Goal: Entertainment & Leisure: Browse casually

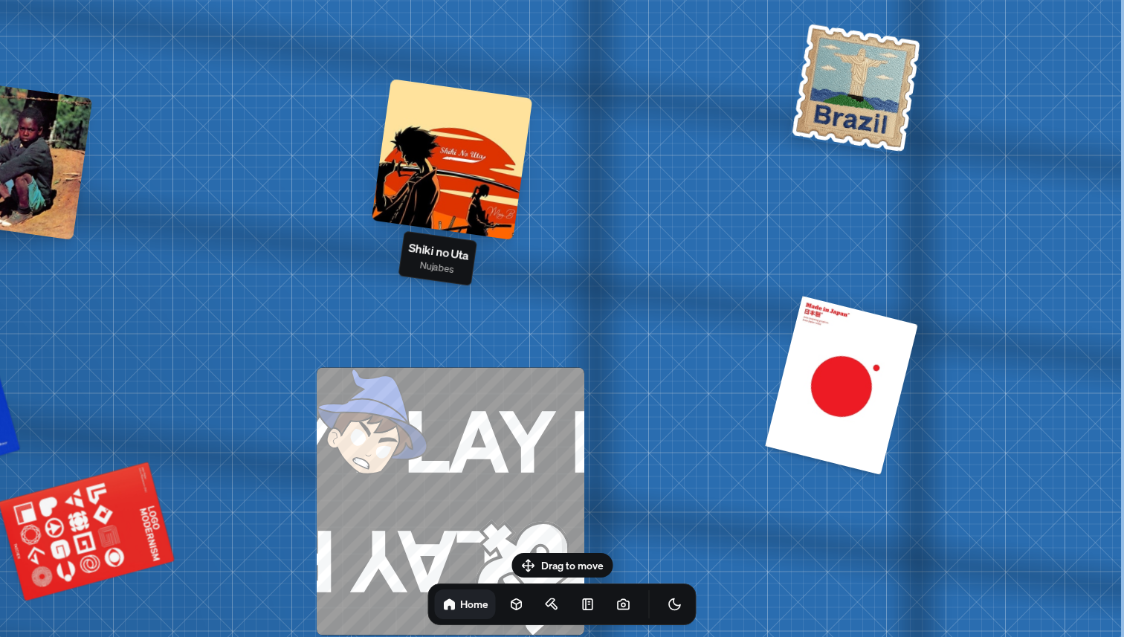
click at [444, 198] on div at bounding box center [452, 159] width 161 height 161
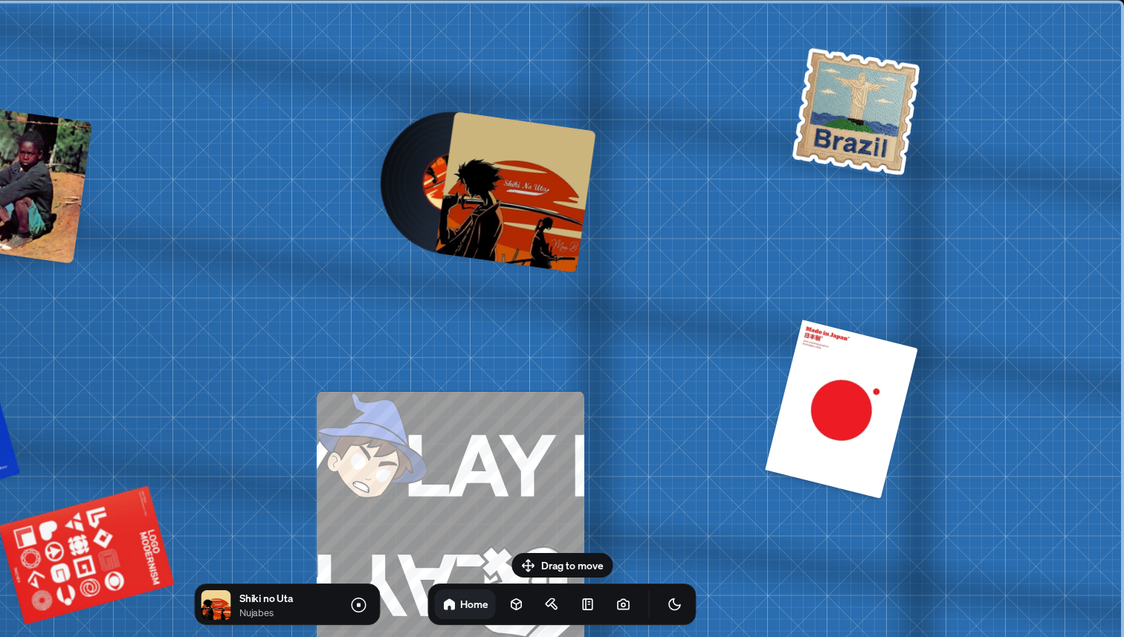
click at [507, 214] on div at bounding box center [515, 191] width 161 height 161
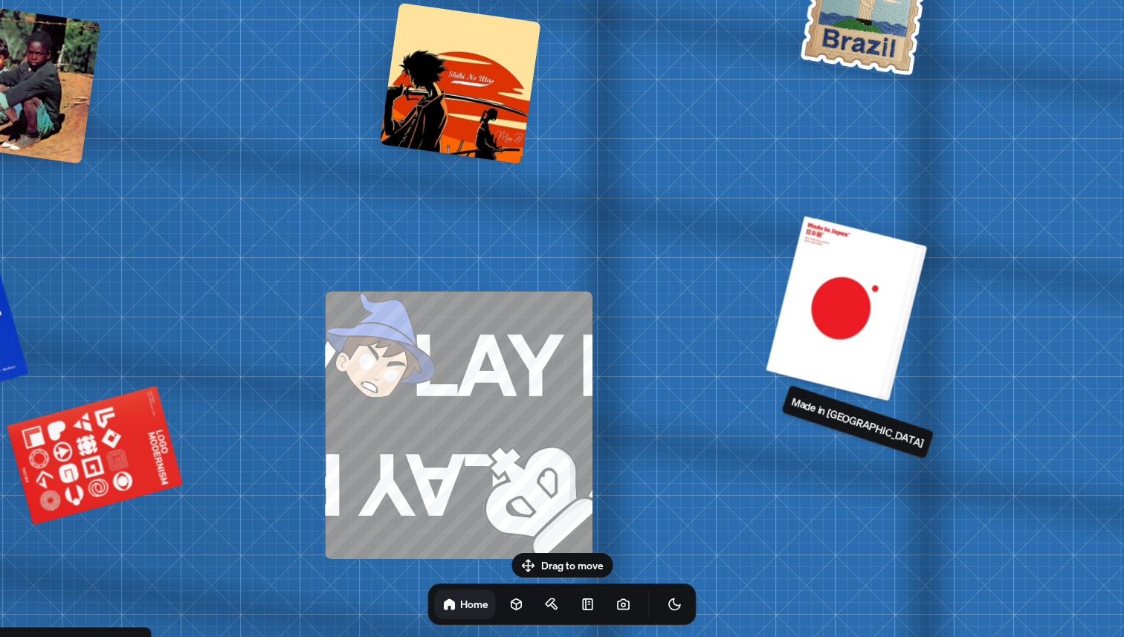
click at [868, 328] on div at bounding box center [847, 308] width 150 height 182
click at [839, 314] on div at bounding box center [847, 308] width 150 height 182
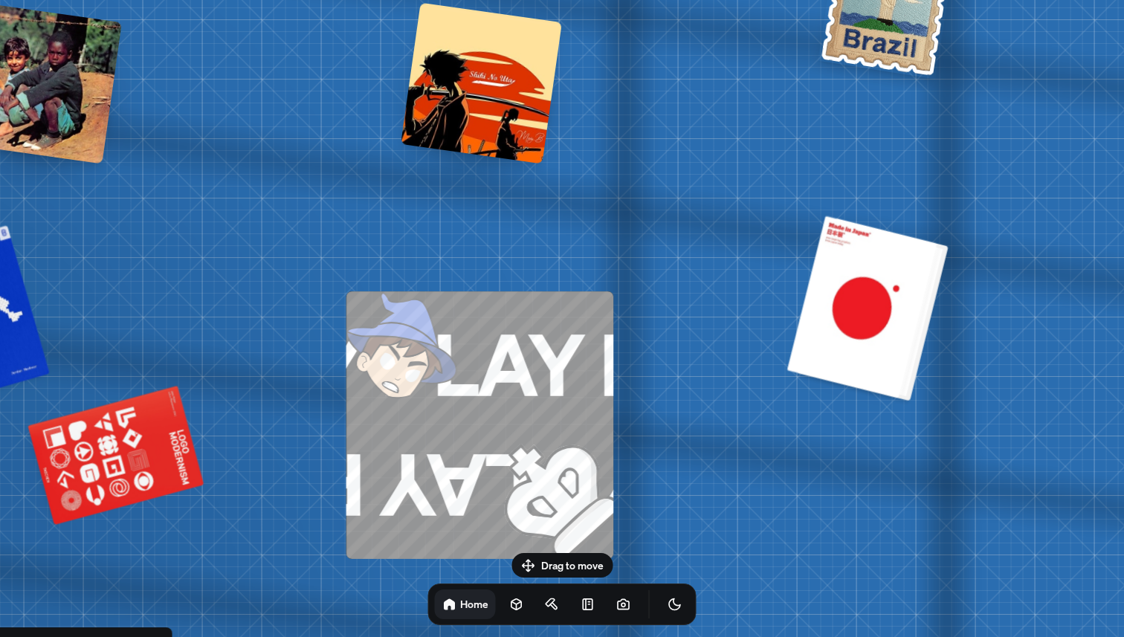
drag, startPoint x: 842, startPoint y: 336, endPoint x: 863, endPoint y: 336, distance: 20.8
click at [863, 336] on div at bounding box center [867, 308] width 150 height 182
click at [851, 300] on div at bounding box center [867, 308] width 150 height 182
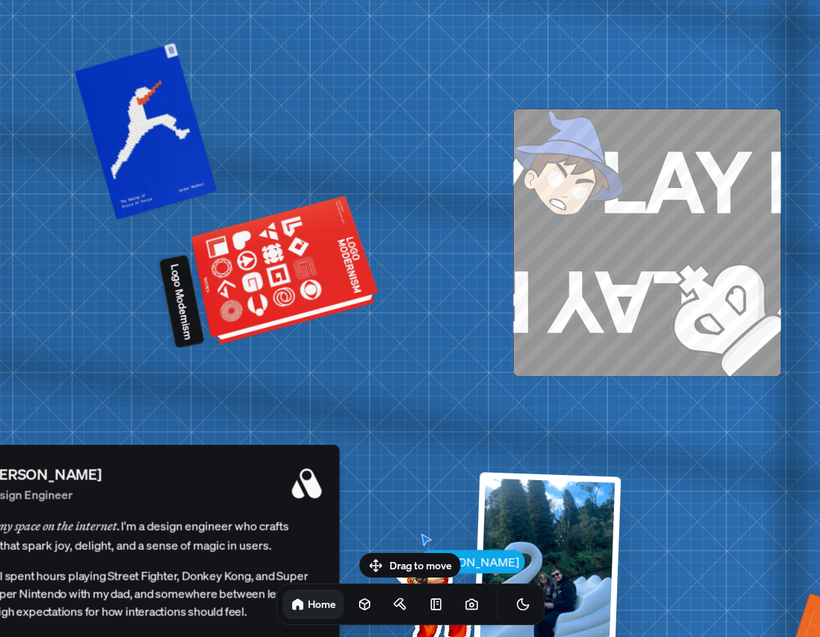
click at [277, 270] on div at bounding box center [285, 273] width 181 height 138
click at [300, 295] on div at bounding box center [285, 273] width 181 height 138
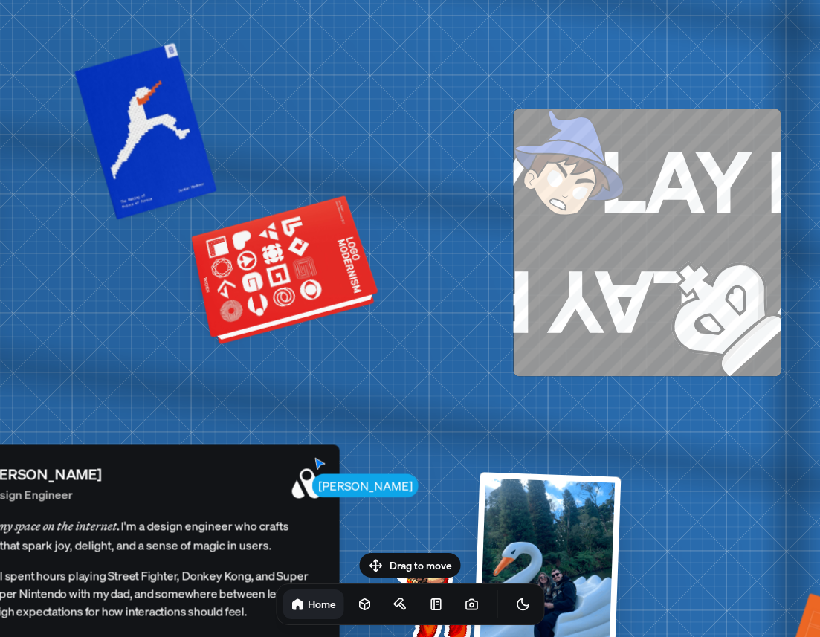
click at [300, 295] on div at bounding box center [285, 273] width 181 height 138
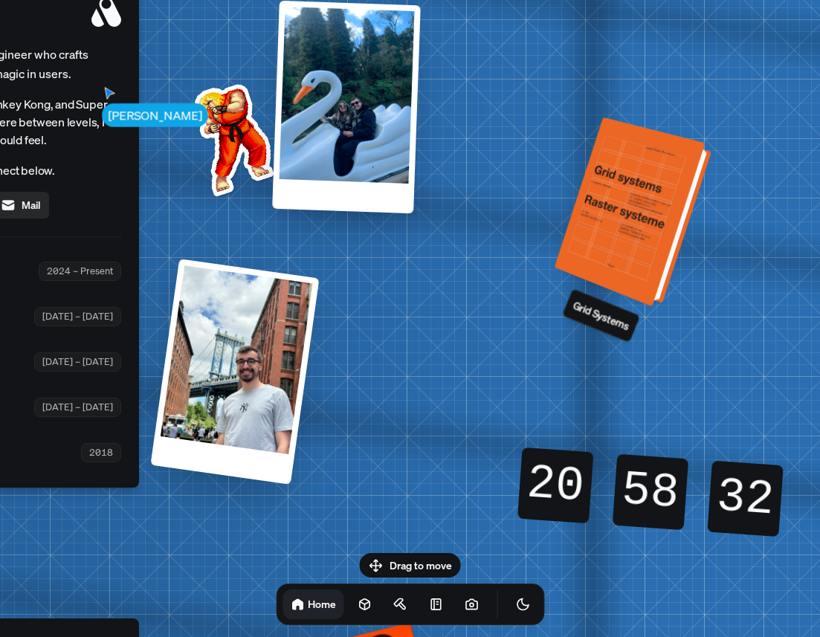
click at [639, 258] on div at bounding box center [635, 213] width 146 height 182
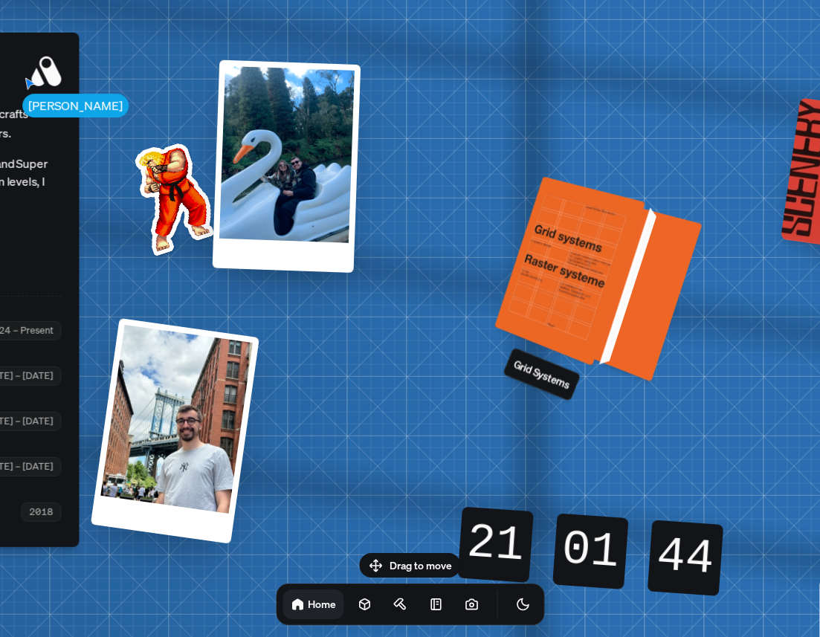
click at [589, 320] on div at bounding box center [575, 272] width 146 height 182
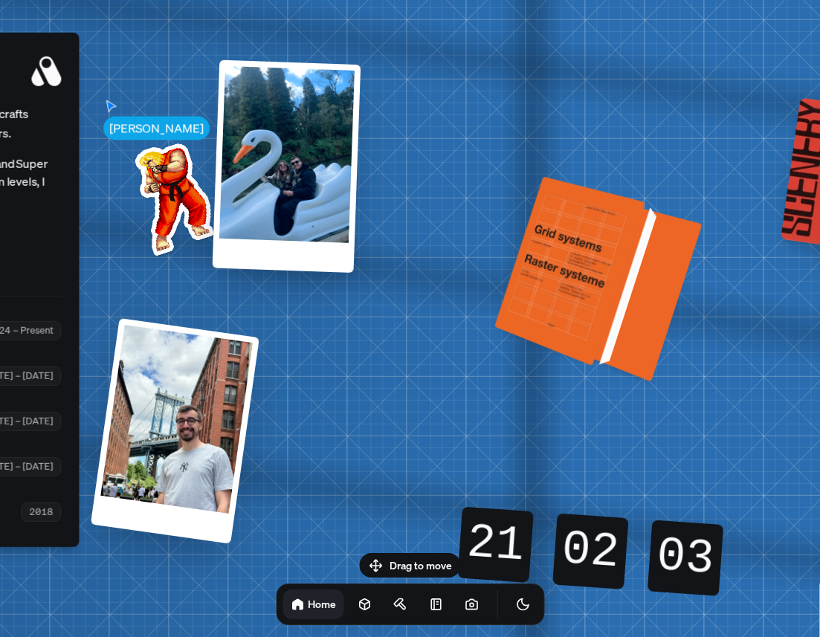
click at [581, 307] on div at bounding box center [575, 272] width 146 height 182
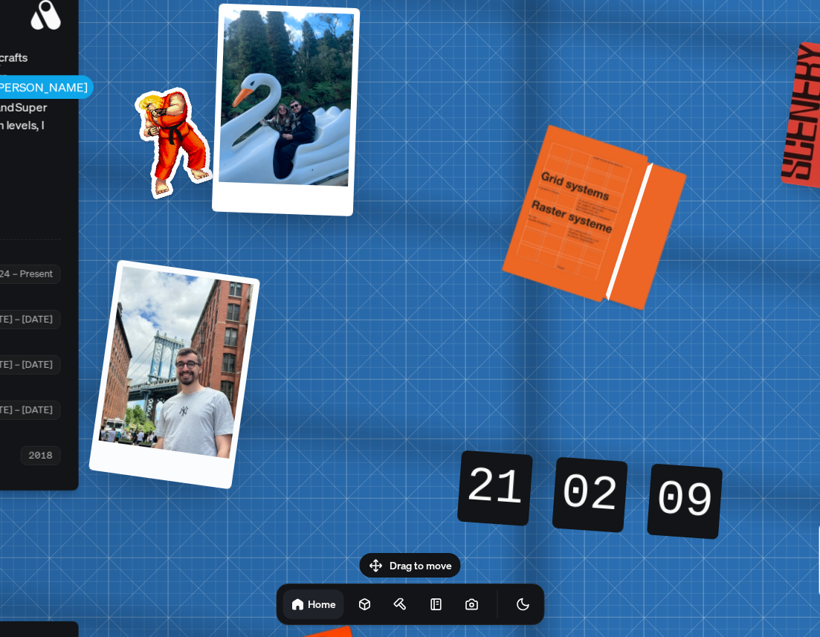
click at [214, 399] on div at bounding box center [174, 374] width 172 height 230
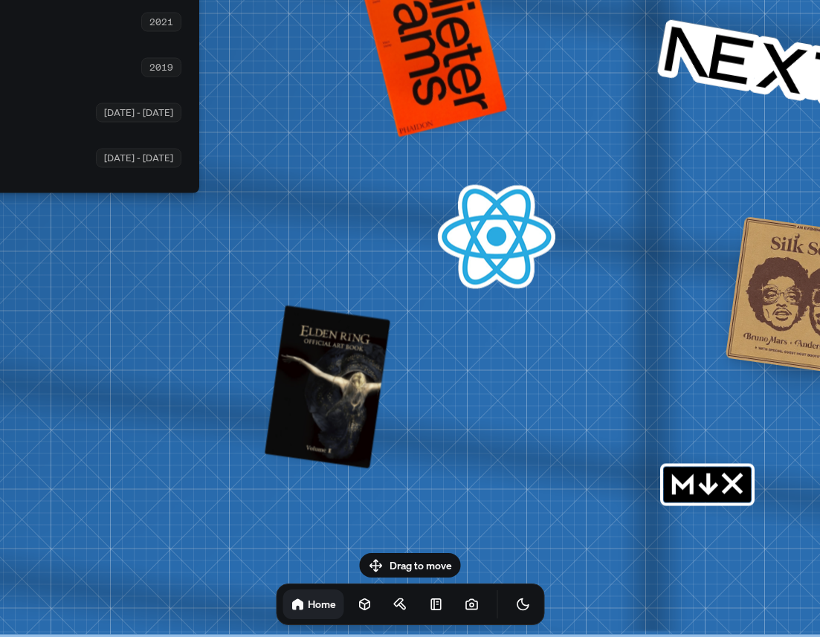
click at [699, 497] on rect "MDX" at bounding box center [706, 485] width 87 height 36
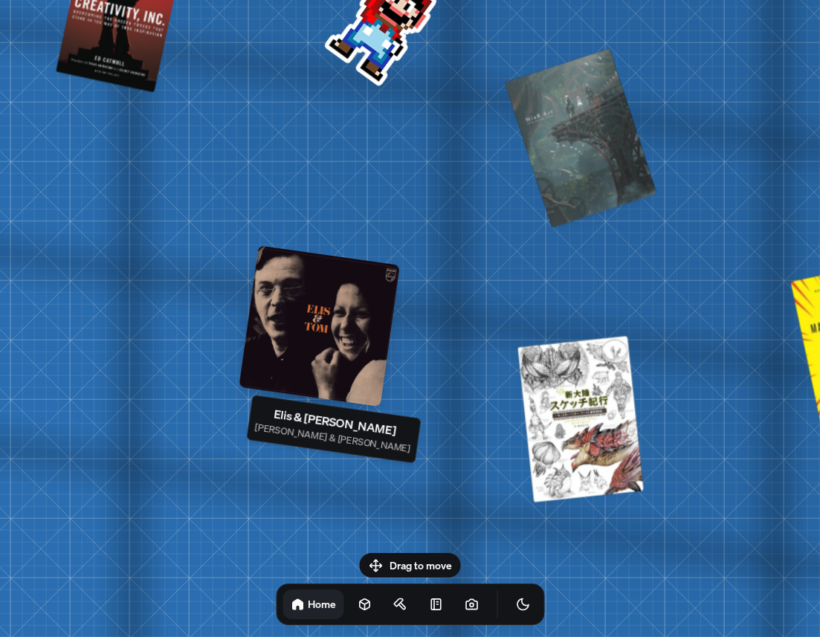
click at [330, 317] on div at bounding box center [319, 325] width 161 height 161
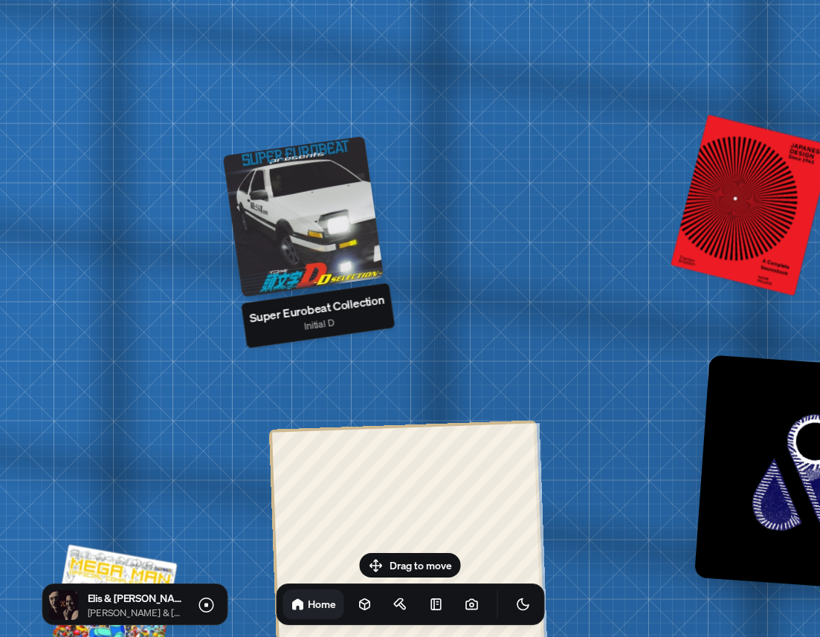
click at [350, 224] on div at bounding box center [302, 216] width 161 height 161
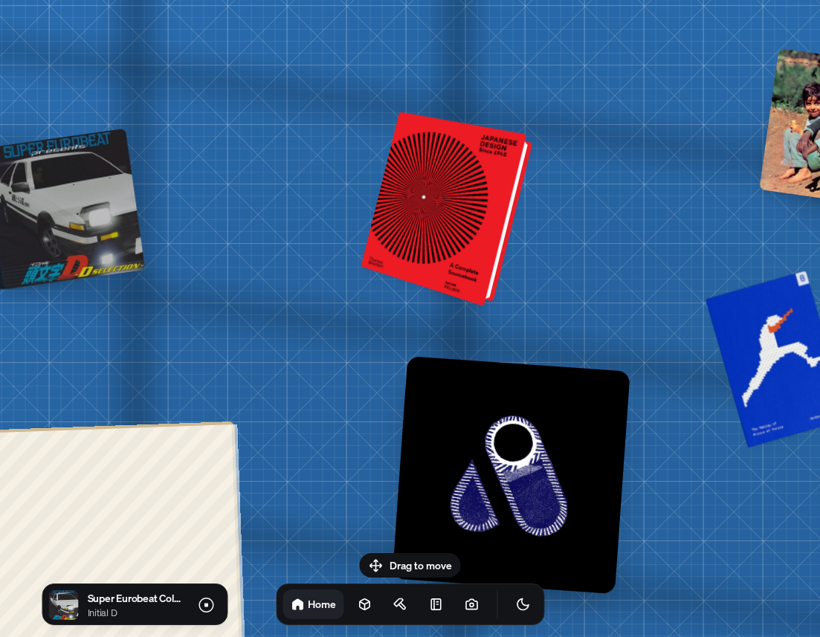
click at [452, 250] on div at bounding box center [449, 209] width 160 height 187
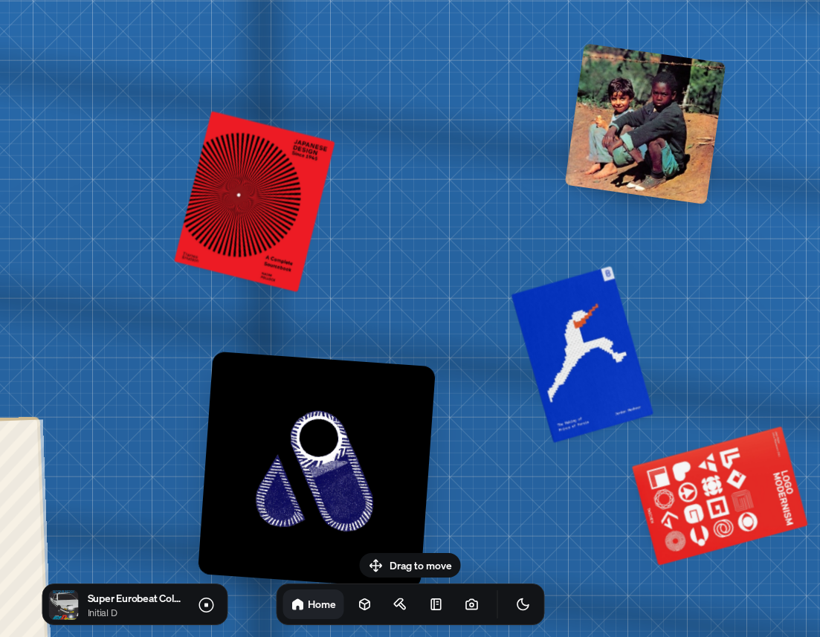
click at [591, 135] on div at bounding box center [644, 123] width 161 height 161
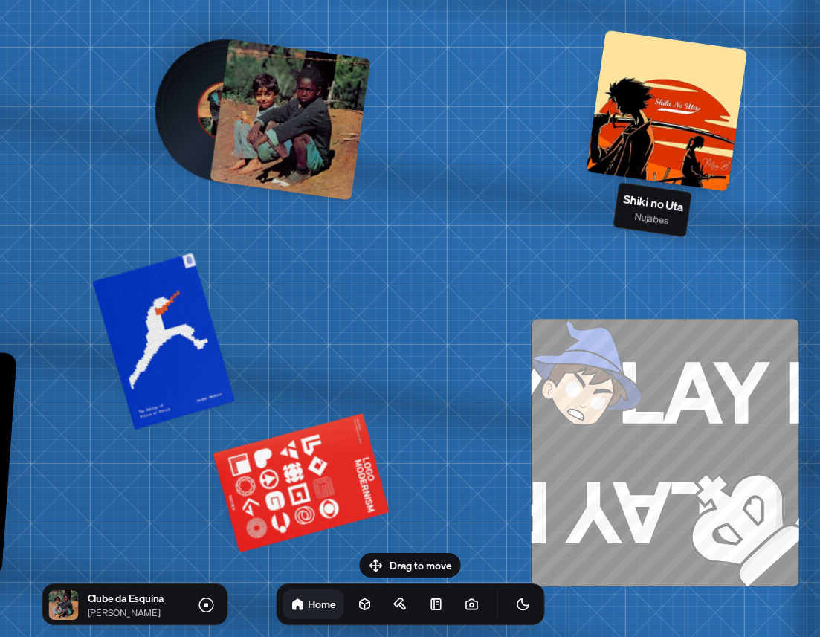
click at [674, 151] on div at bounding box center [666, 110] width 161 height 161
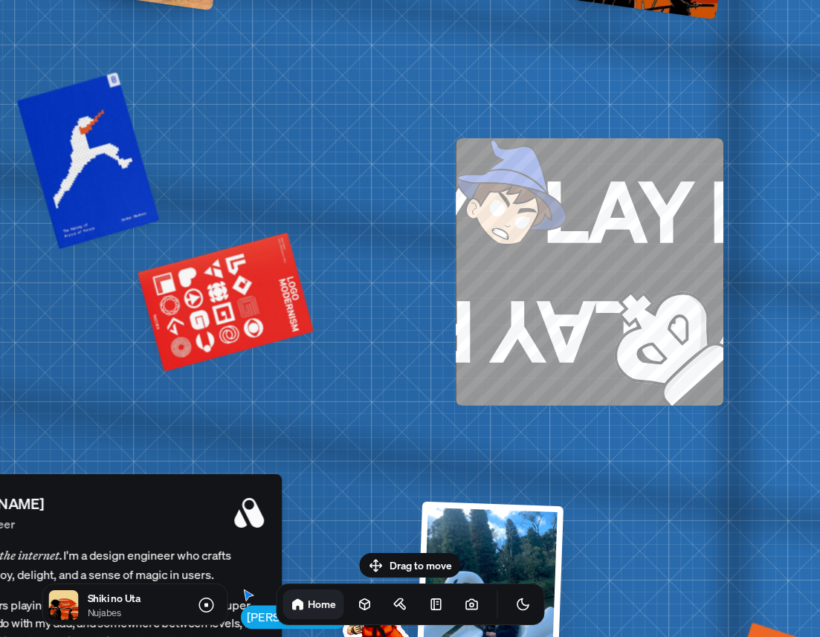
click at [566, 307] on img at bounding box center [640, 318] width 167 height 173
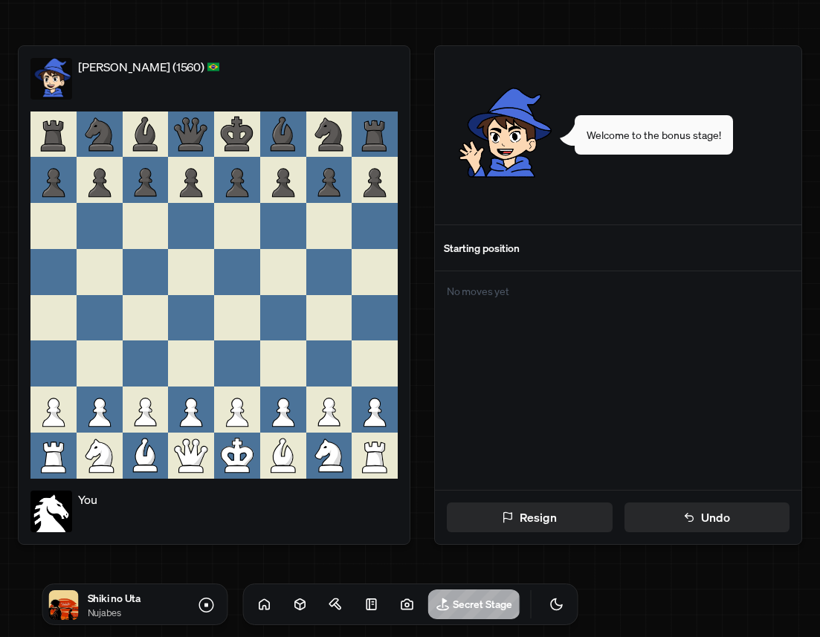
click at [232, 413] on icon at bounding box center [237, 410] width 46 height 46
drag, startPoint x: 232, startPoint y: 413, endPoint x: 247, endPoint y: 350, distance: 64.2
click at [247, 350] on div at bounding box center [213, 294] width 367 height 367
click at [234, 346] on div at bounding box center [237, 363] width 46 height 46
click at [186, 441] on icon at bounding box center [191, 452] width 33 height 27
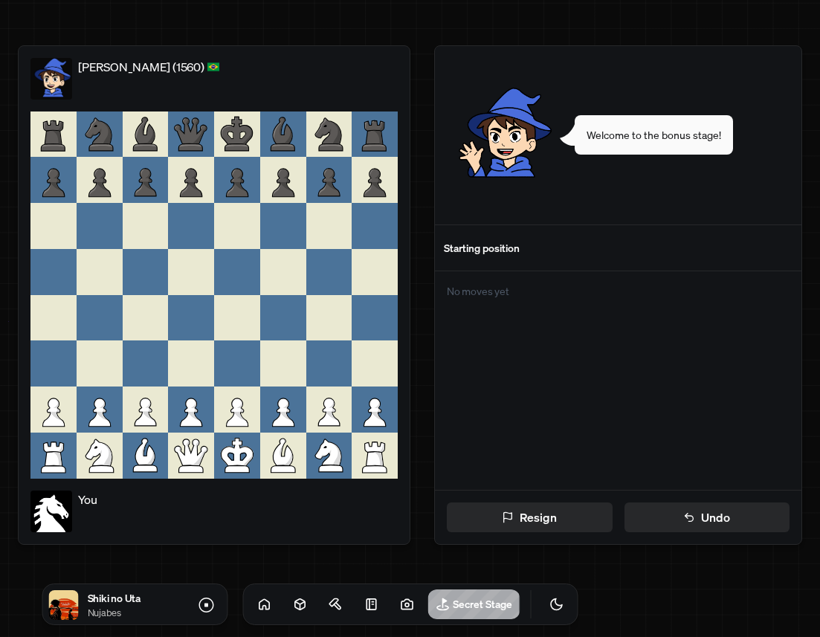
click at [198, 416] on icon at bounding box center [191, 410] width 46 height 46
click at [190, 422] on icon at bounding box center [192, 412] width 22 height 28
drag, startPoint x: 190, startPoint y: 422, endPoint x: 207, endPoint y: 338, distance: 85.7
click at [207, 338] on div at bounding box center [213, 294] width 367 height 367
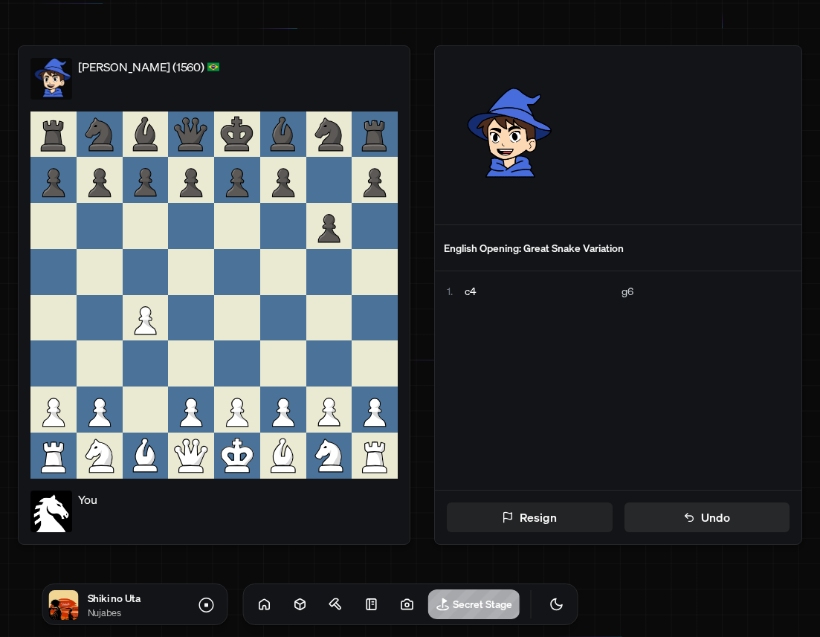
click at [529, 512] on button "Resign" at bounding box center [530, 517] width 166 height 30
click at [540, 512] on button "Resign" at bounding box center [530, 517] width 166 height 30
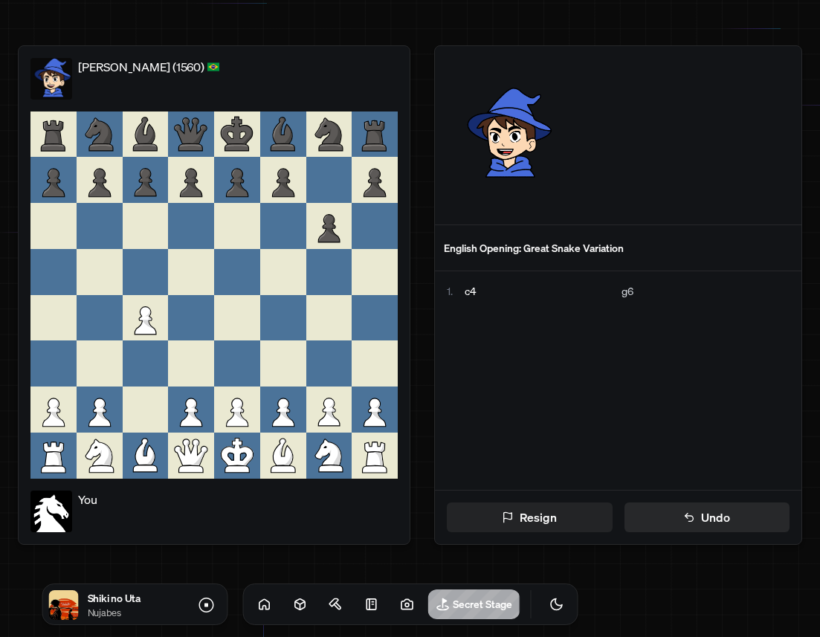
click at [540, 512] on button "Resign" at bounding box center [530, 517] width 166 height 30
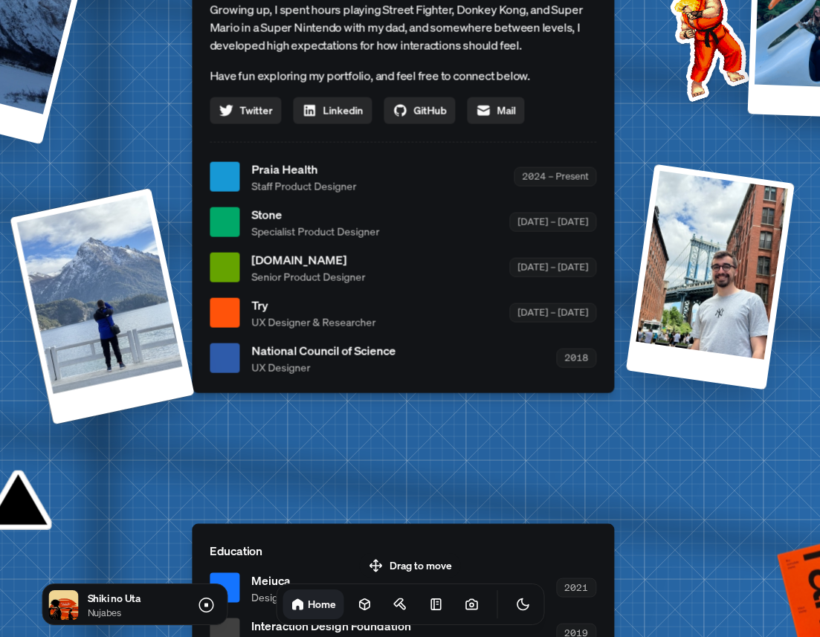
click at [103, 302] on div at bounding box center [102, 305] width 185 height 237
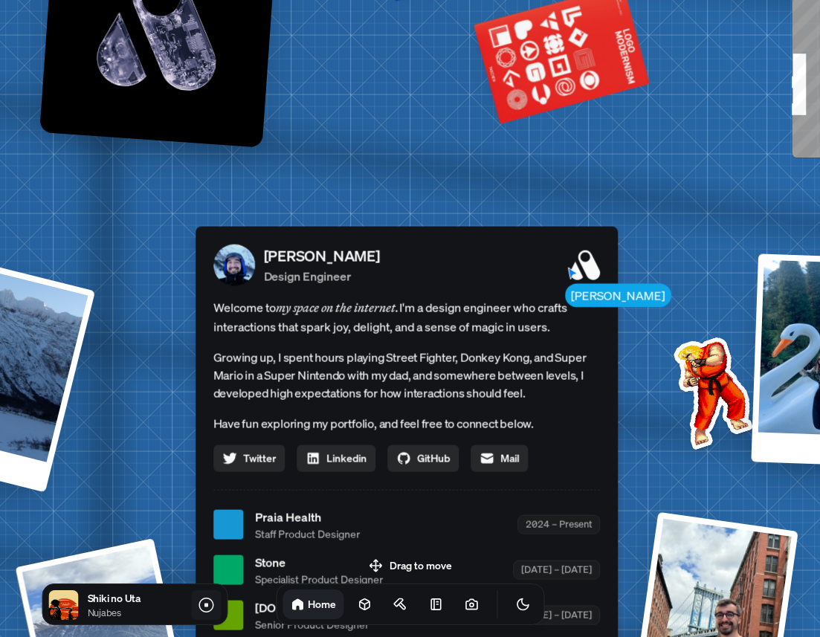
click at [204, 601] on icon at bounding box center [207, 605] width 18 height 18
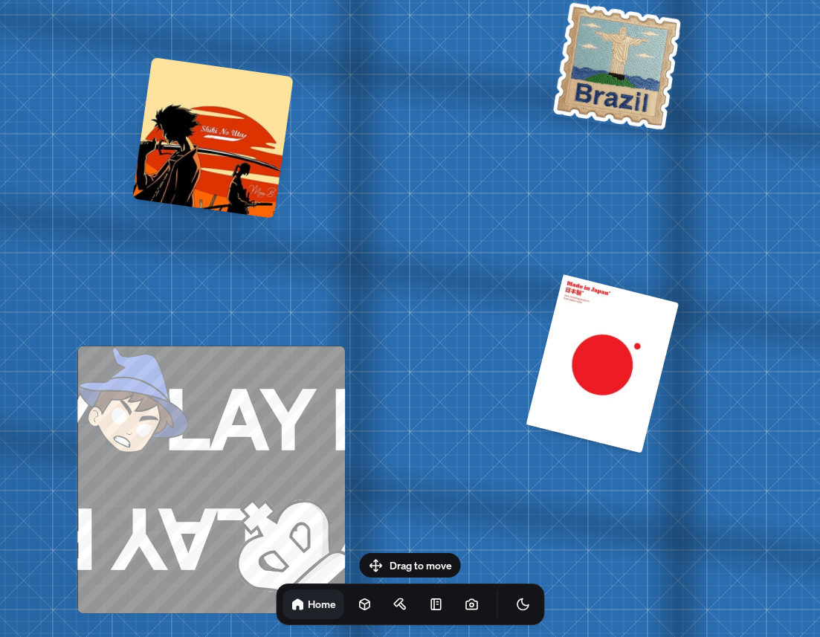
click at [224, 149] on div at bounding box center [212, 136] width 161 height 161
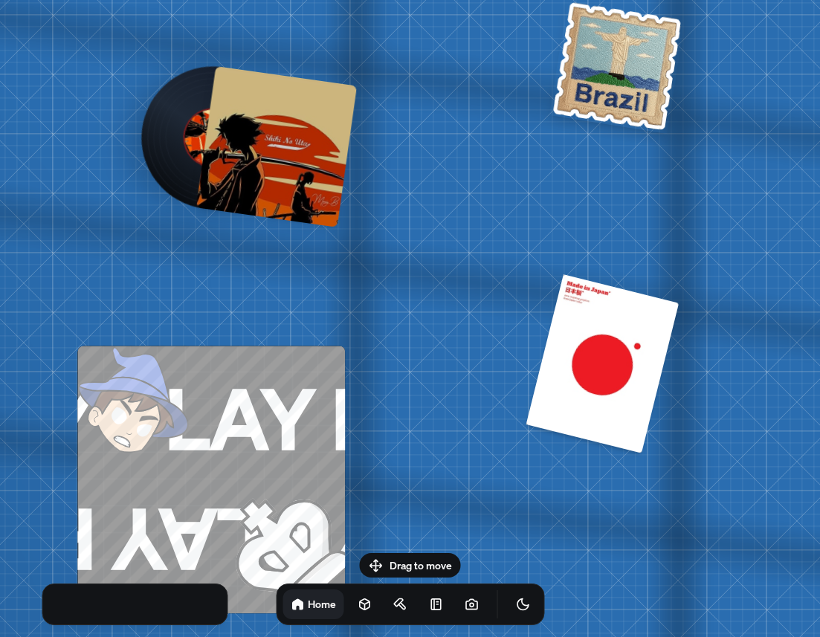
click at [224, 149] on div at bounding box center [275, 145] width 161 height 161
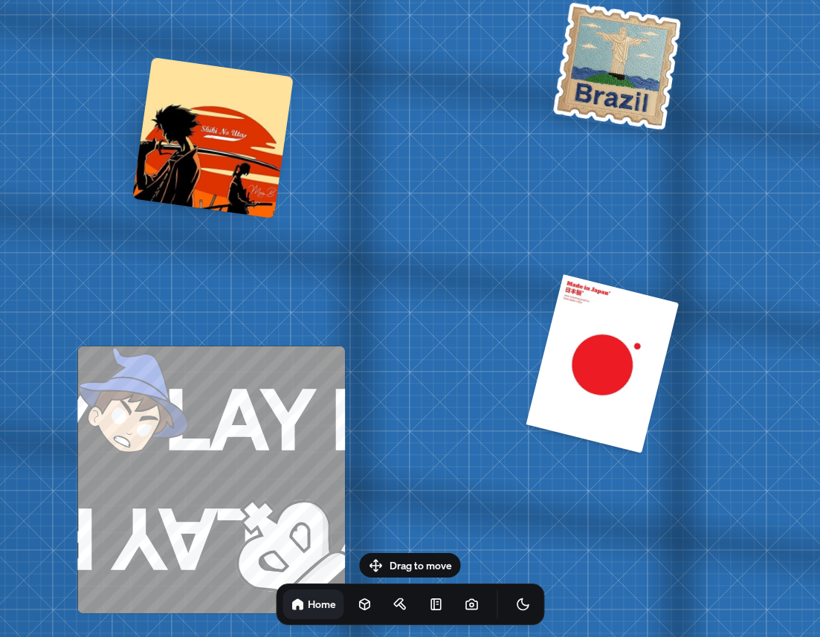
click at [0, 0] on icon "Toggle Audio" at bounding box center [0, 0] width 0 height 0
click at [515, 604] on icon "Toggle Theme" at bounding box center [522, 604] width 15 height 15
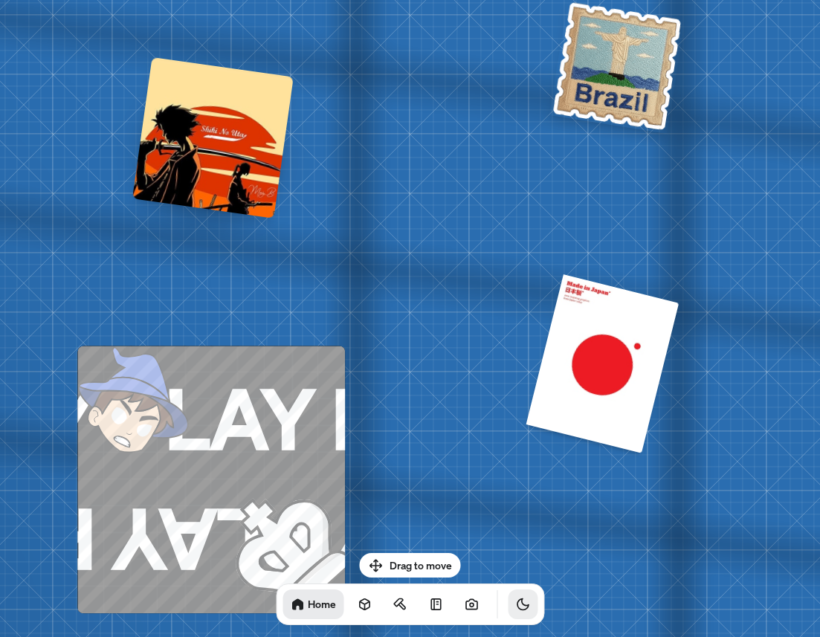
click at [515, 604] on icon "Toggle Theme" at bounding box center [522, 604] width 15 height 15
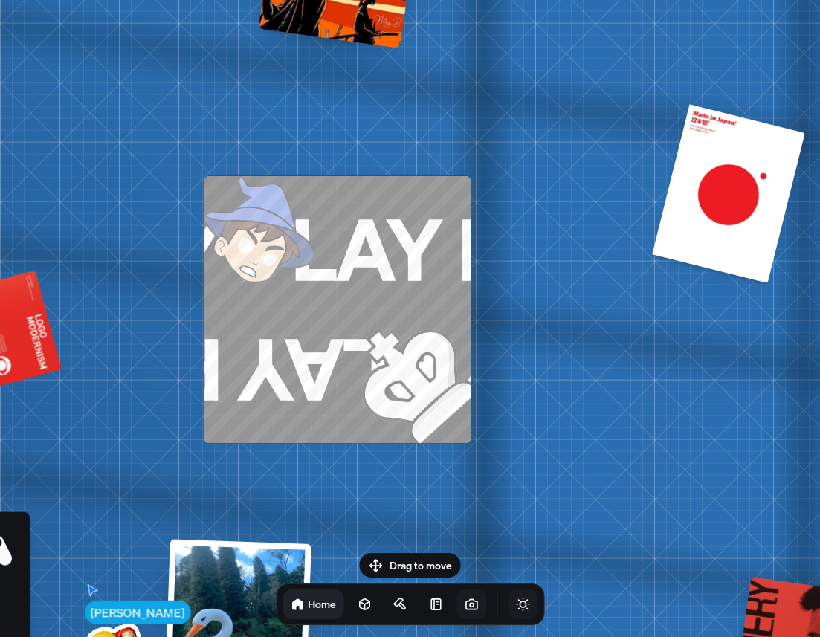
click at [464, 608] on icon at bounding box center [471, 604] width 15 height 15
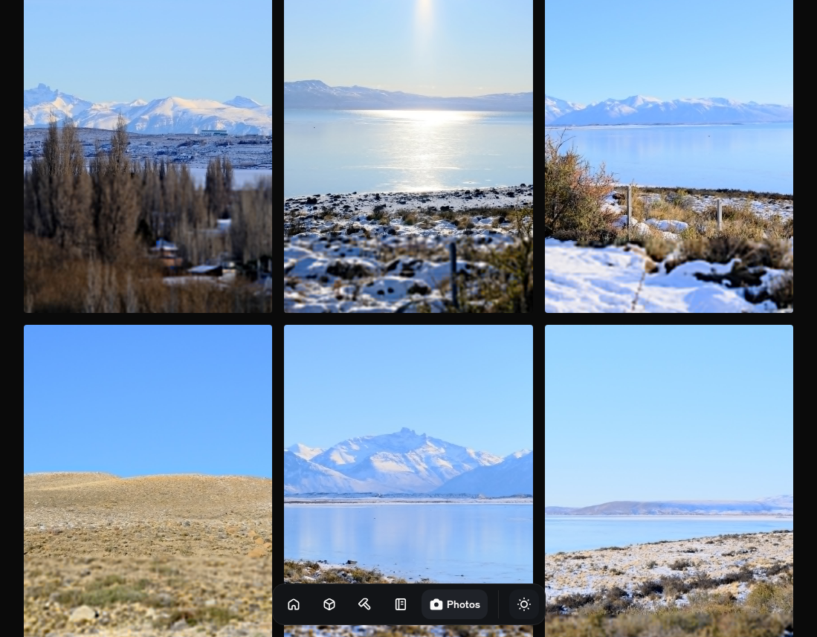
scroll to position [8181, 0]
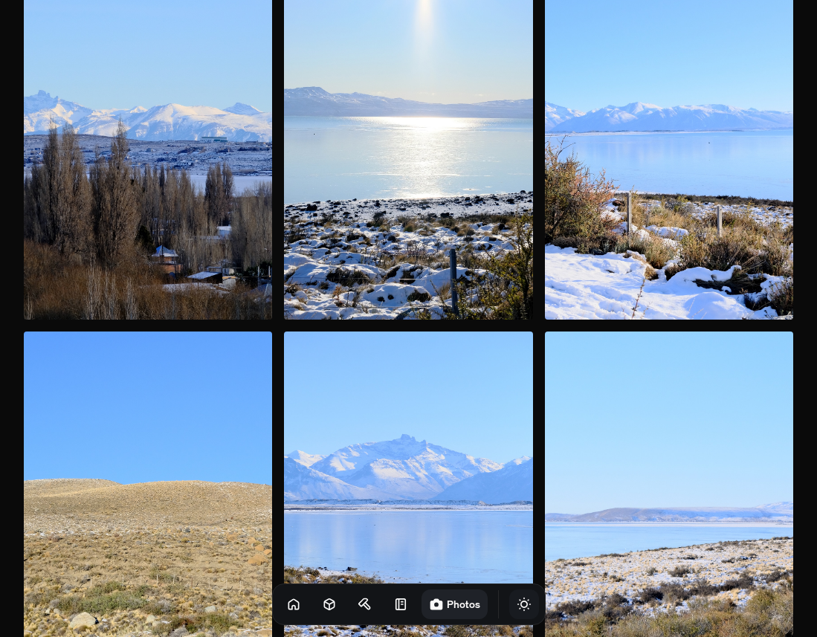
click at [435, 144] on img at bounding box center [408, 133] width 248 height 373
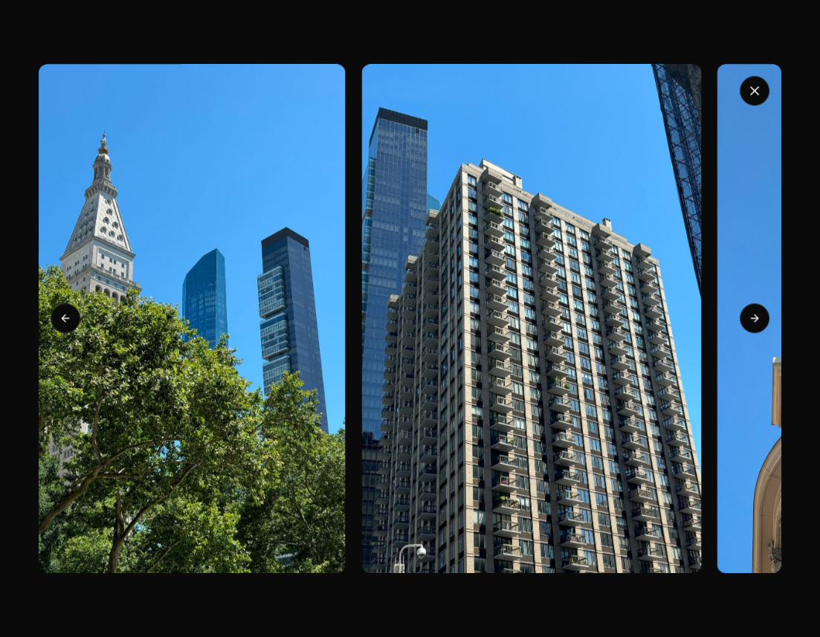
click at [748, 314] on button "Next slide" at bounding box center [755, 319] width 30 height 30
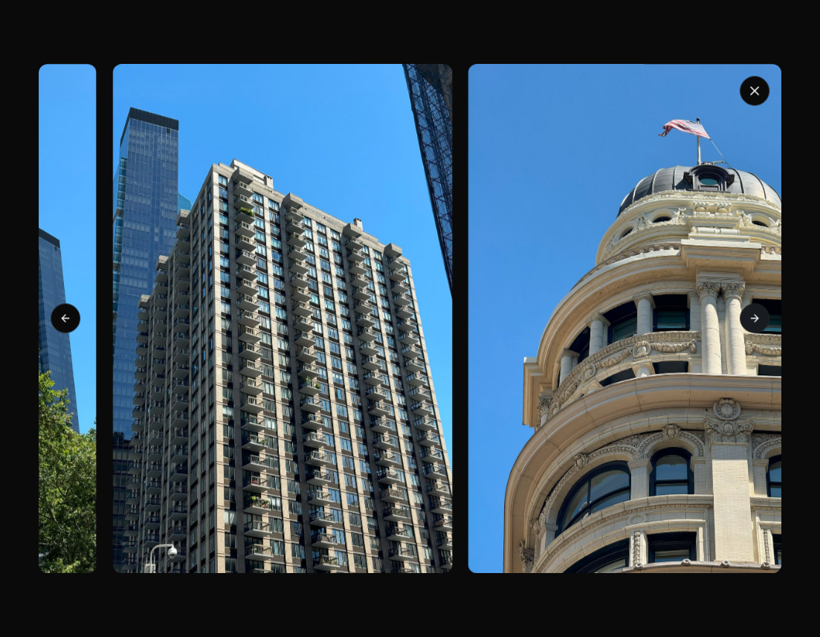
click at [748, 314] on button "Next slide" at bounding box center [755, 319] width 30 height 30
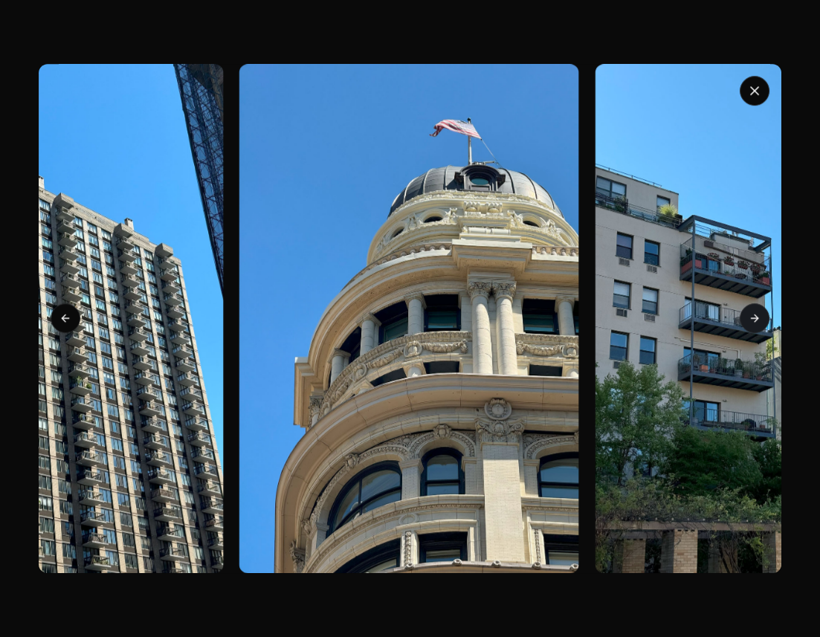
click at [748, 314] on button "Next slide" at bounding box center [755, 319] width 30 height 30
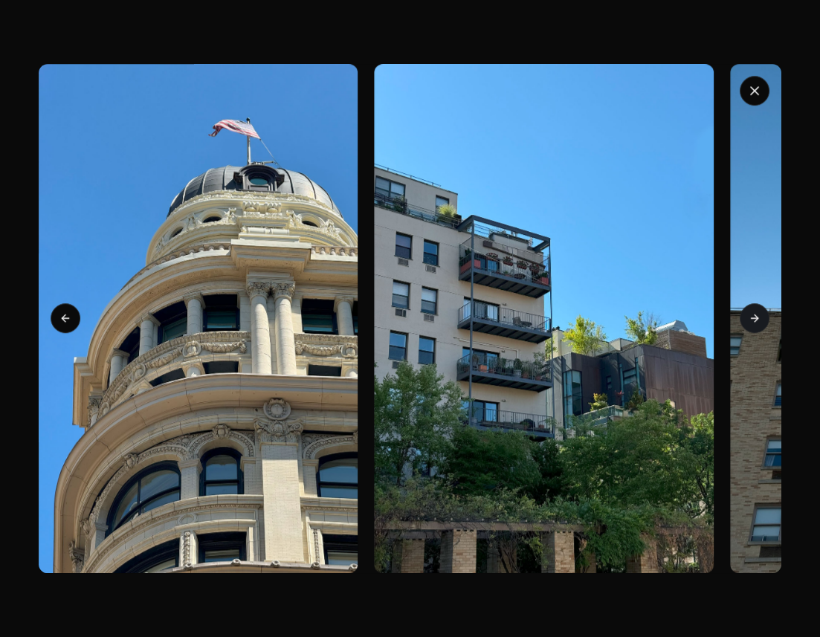
click at [748, 314] on button "Next slide" at bounding box center [755, 319] width 30 height 30
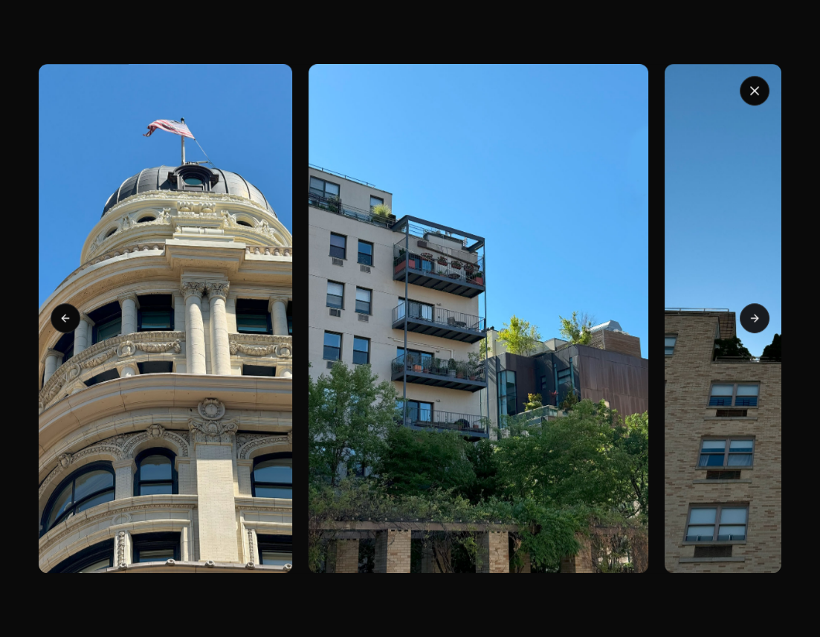
click at [748, 314] on button "Next slide" at bounding box center [755, 319] width 30 height 30
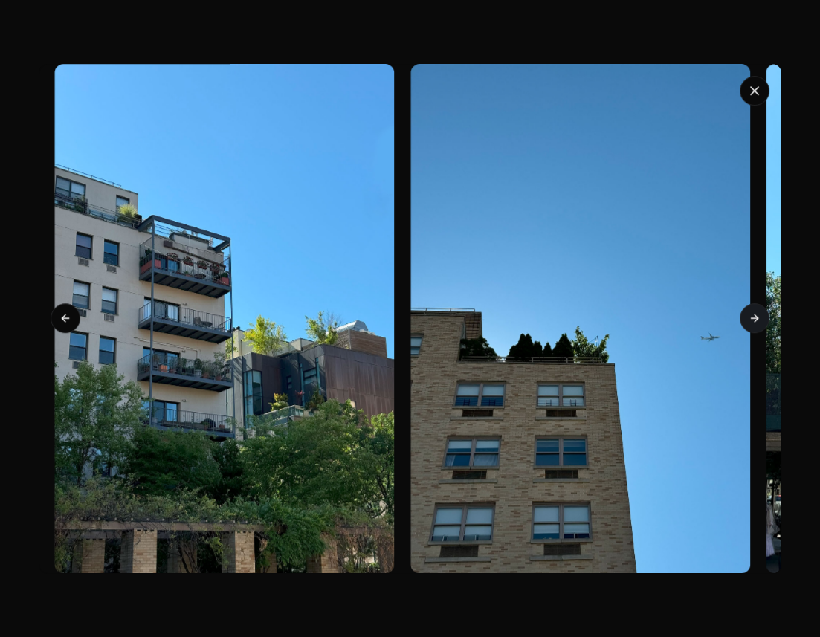
click at [748, 314] on button "Next slide" at bounding box center [755, 319] width 30 height 30
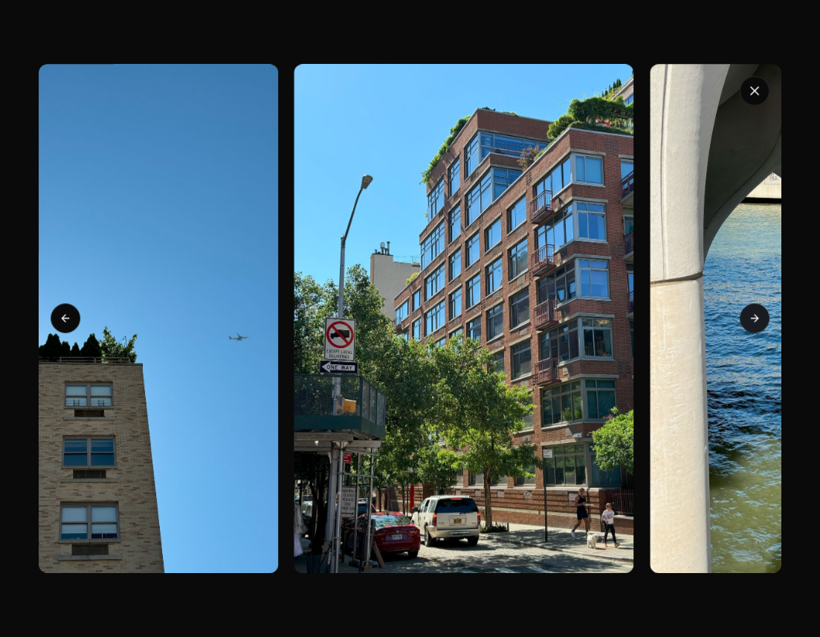
click at [748, 314] on button "Next slide" at bounding box center [755, 319] width 30 height 30
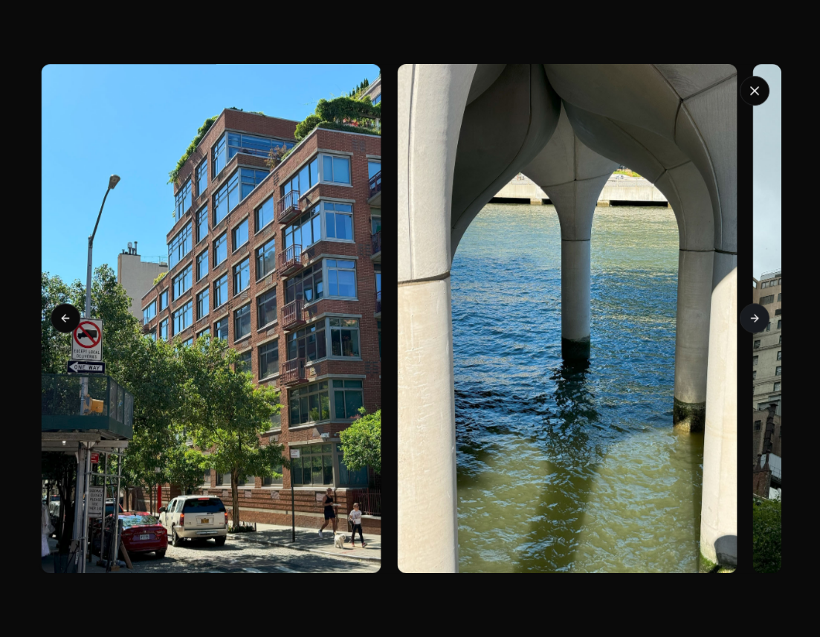
click at [748, 314] on button "Next slide" at bounding box center [755, 319] width 30 height 30
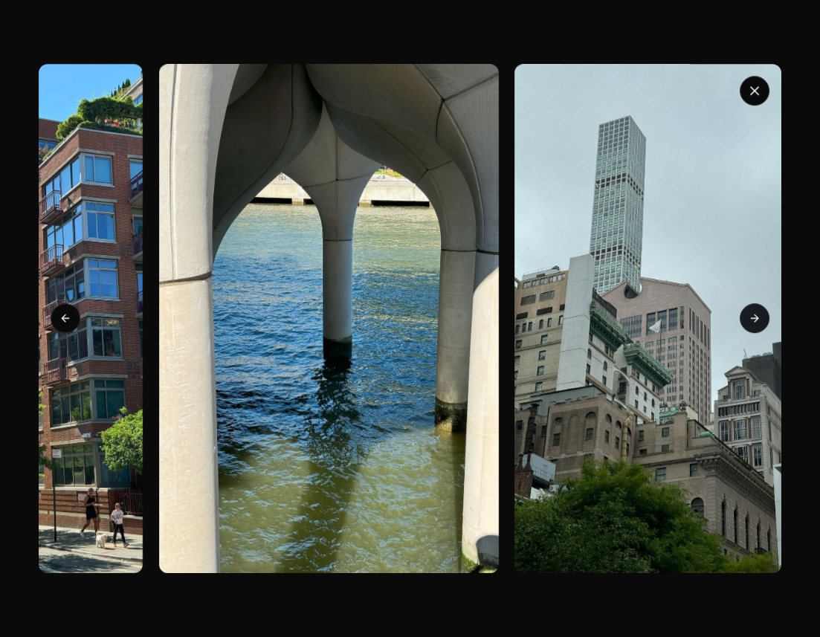
click at [748, 314] on button "Next slide" at bounding box center [755, 319] width 30 height 30
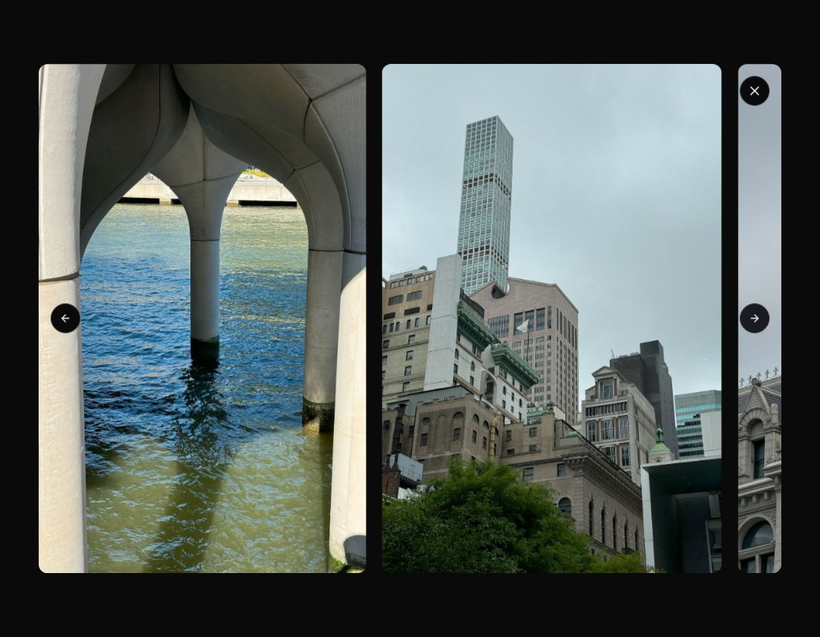
click at [748, 314] on button "Next slide" at bounding box center [755, 319] width 30 height 30
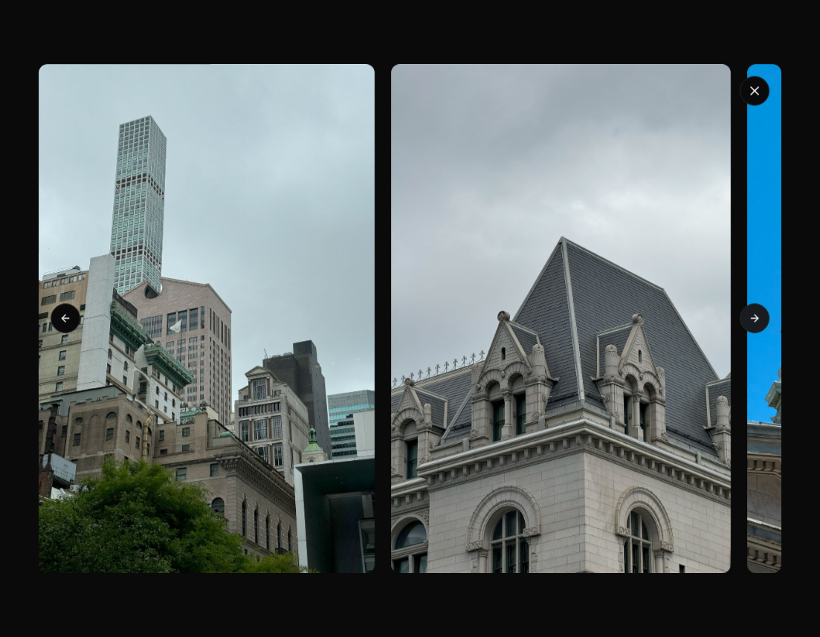
click at [748, 314] on button "Next slide" at bounding box center [755, 319] width 30 height 30
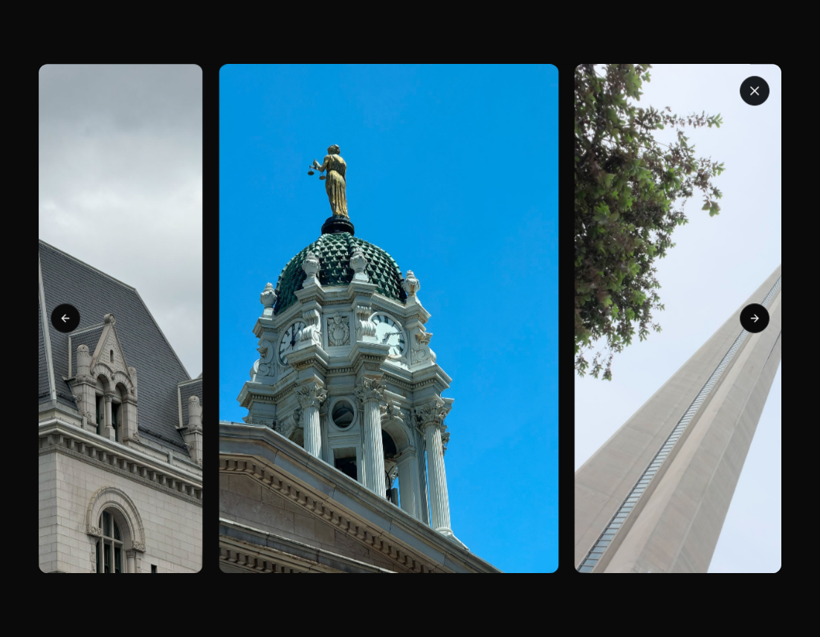
click at [754, 94] on icon "button" at bounding box center [754, 90] width 7 height 7
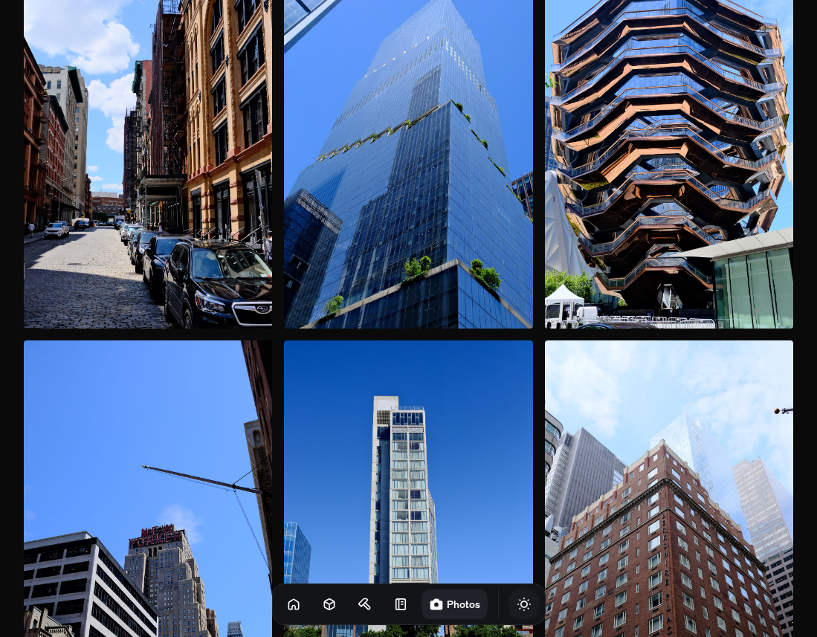
scroll to position [0, 0]
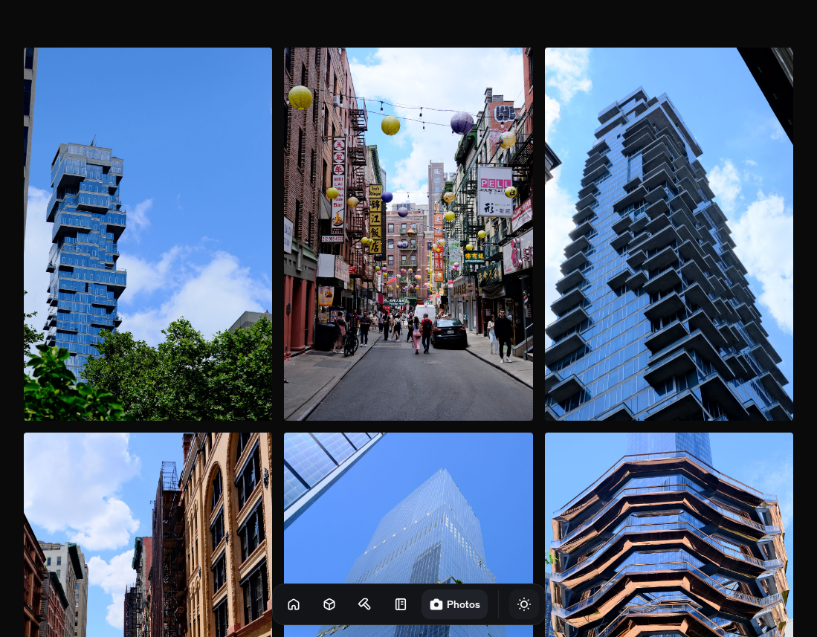
click at [420, 278] on img at bounding box center [408, 234] width 248 height 373
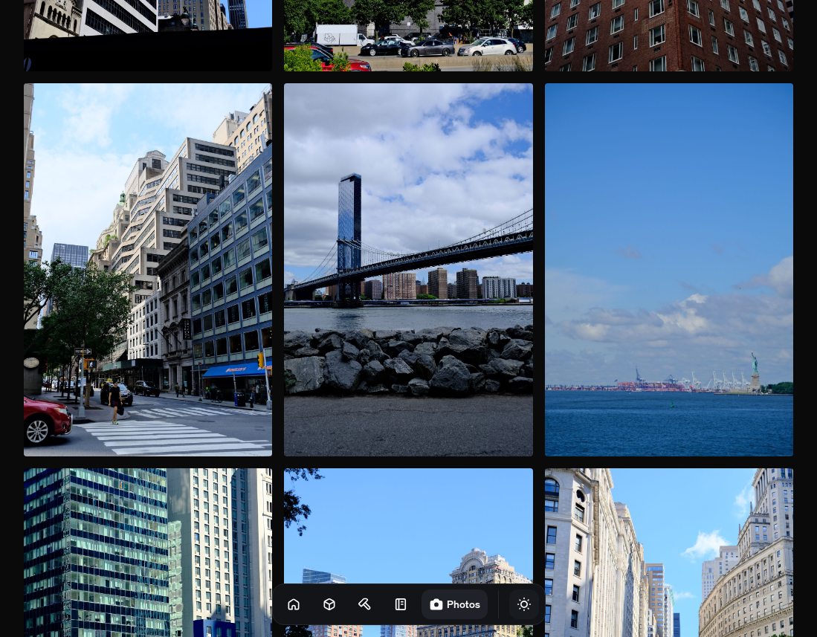
scroll to position [873, 0]
